Goal: Check status

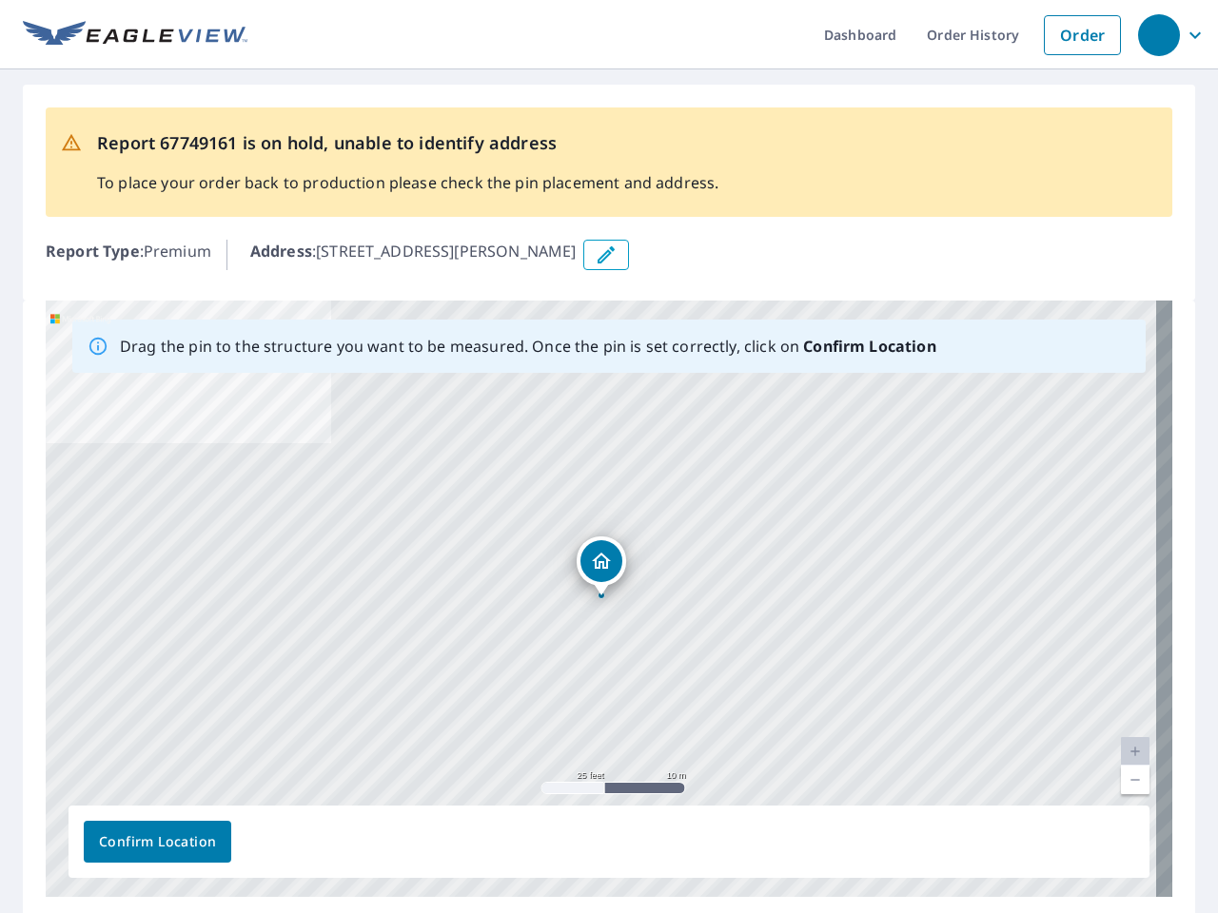
click at [609, 457] on div "[STREET_ADDRESS][PERSON_NAME]" at bounding box center [609, 599] width 1127 height 597
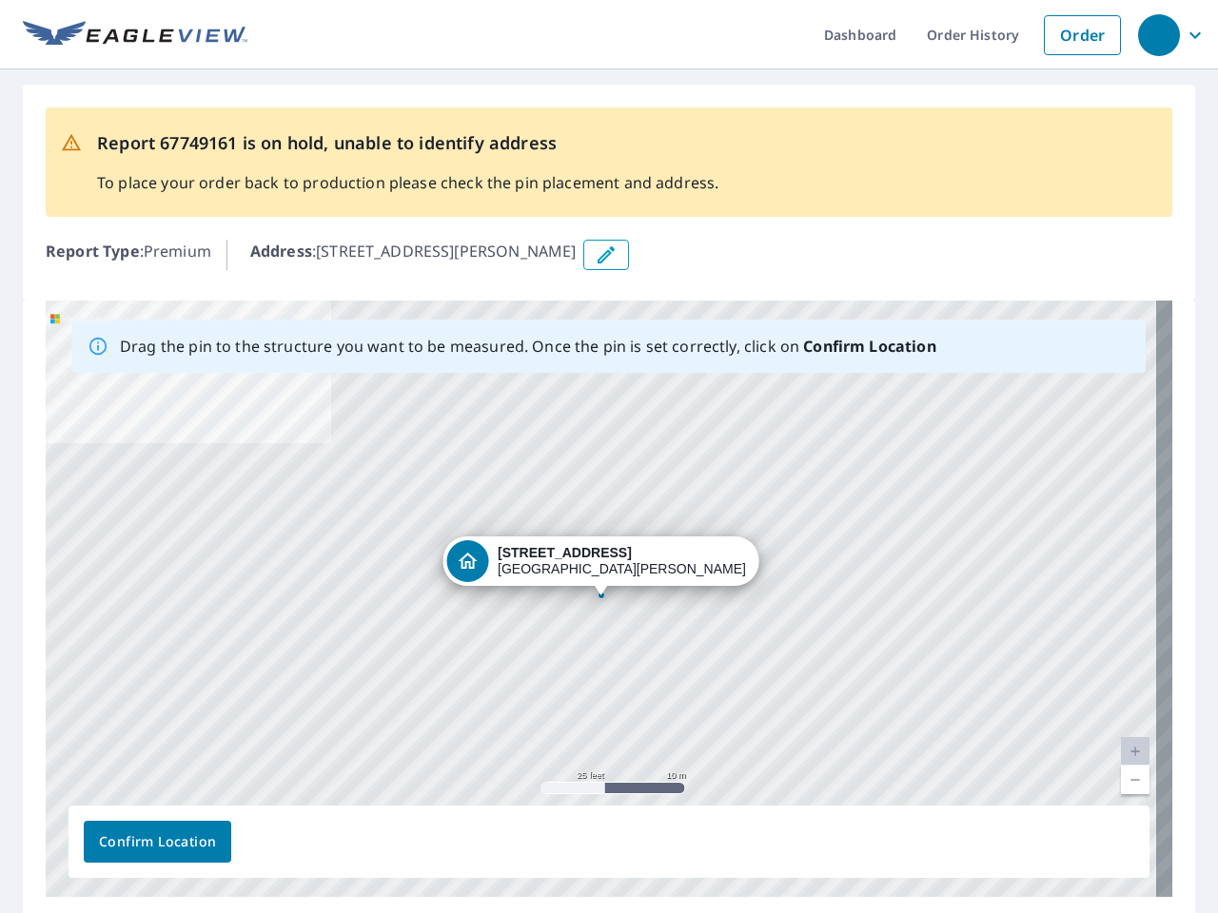
click at [1158, 34] on div "button" at bounding box center [1159, 35] width 42 height 42
click at [617, 255] on icon "button" at bounding box center [606, 255] width 23 height 23
click at [600, 598] on div "[STREET_ADDRESS][PERSON_NAME]" at bounding box center [609, 599] width 1127 height 597
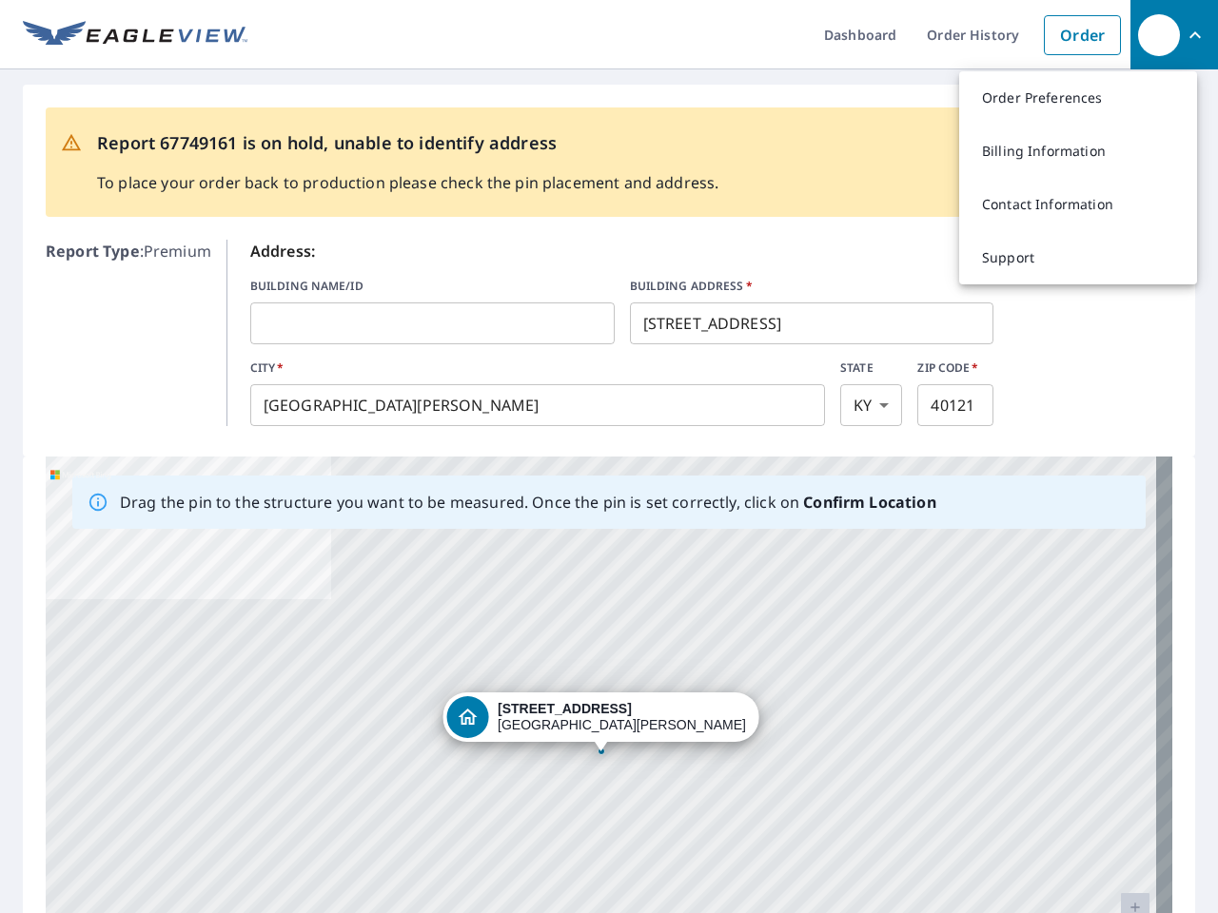
click at [600, 598] on div "[STREET_ADDRESS][PERSON_NAME]" at bounding box center [609, 755] width 1127 height 597
click at [1119, 752] on div "[STREET_ADDRESS][PERSON_NAME]" at bounding box center [609, 755] width 1127 height 597
click at [1119, 780] on div "[STREET_ADDRESS][PERSON_NAME]" at bounding box center [609, 755] width 1127 height 597
click at [157, 842] on div "[STREET_ADDRESS][PERSON_NAME]" at bounding box center [609, 755] width 1127 height 597
